Goal: Task Accomplishment & Management: Manage account settings

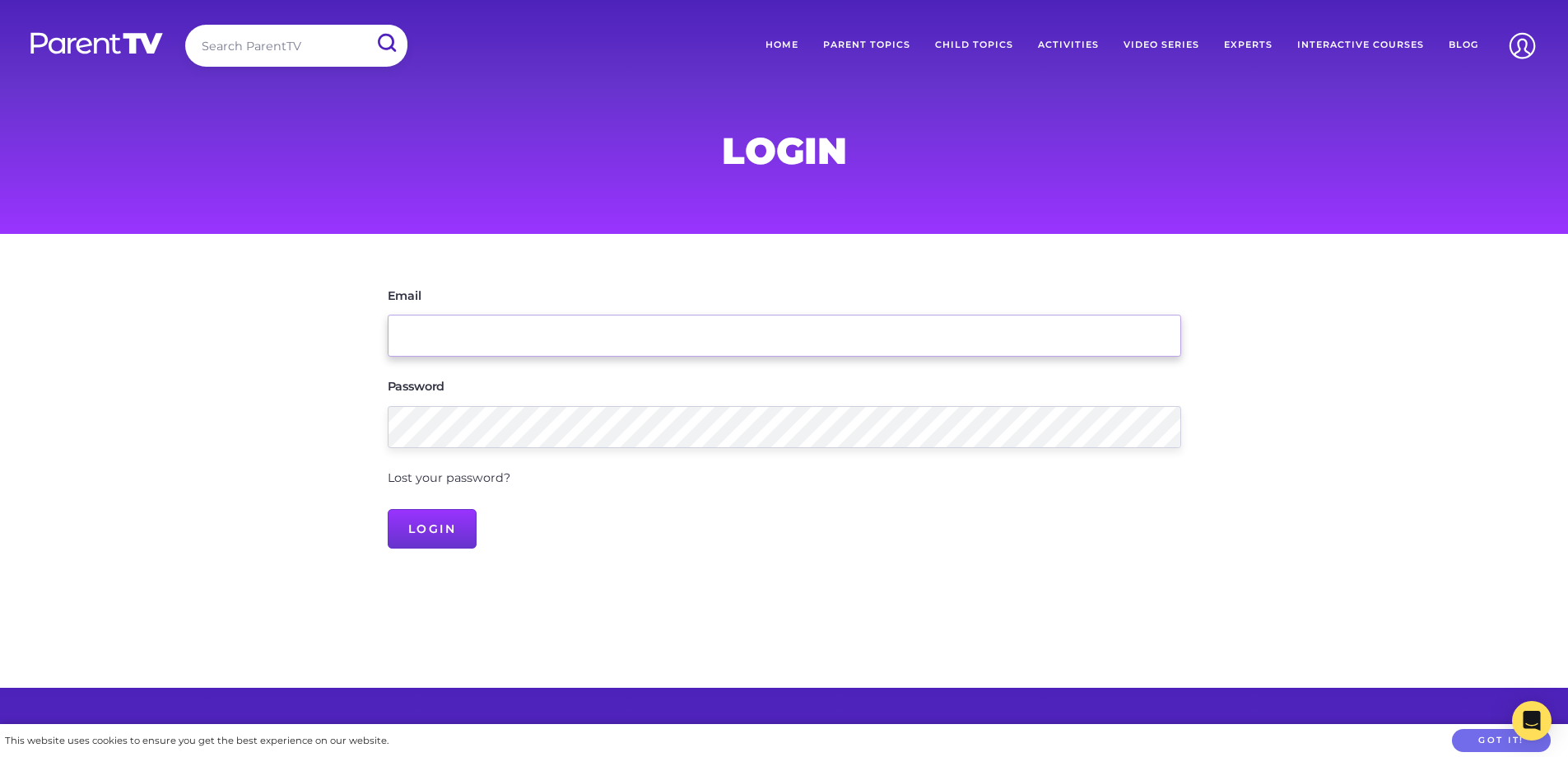
type input "[EMAIL_ADDRESS][DOMAIN_NAME]"
click at [442, 516] on input "Login" at bounding box center [432, 529] width 89 height 40
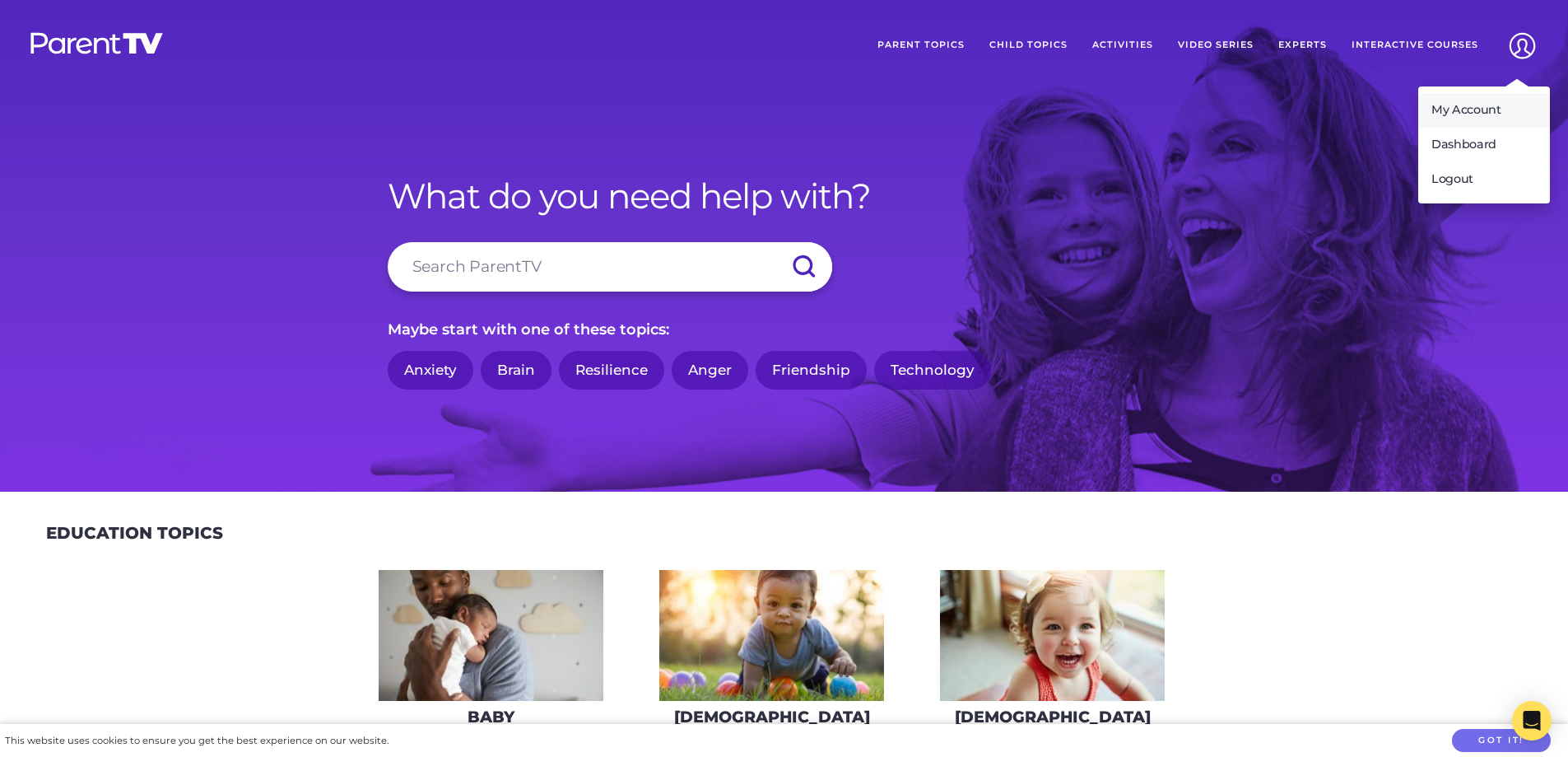
click at [1481, 112] on link "My Account" at bounding box center [1484, 110] width 131 height 35
